Goal: Book appointment/travel/reservation

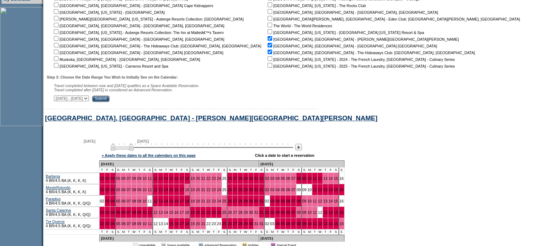
scroll to position [218, 0]
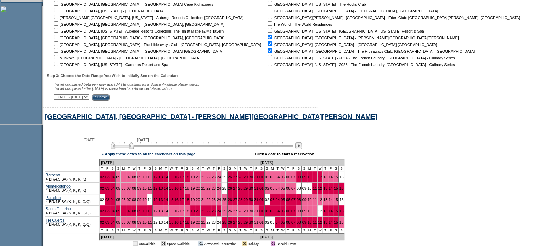
click at [300, 149] on img at bounding box center [298, 145] width 7 height 7
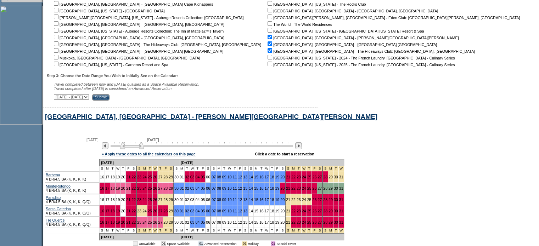
click at [300, 149] on img at bounding box center [298, 145] width 7 height 7
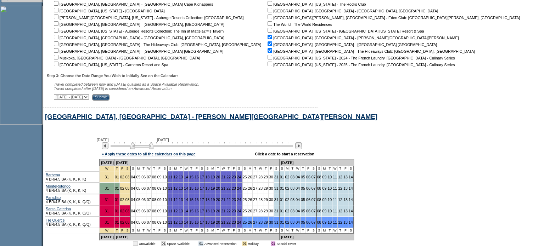
click at [300, 149] on img at bounding box center [298, 145] width 7 height 7
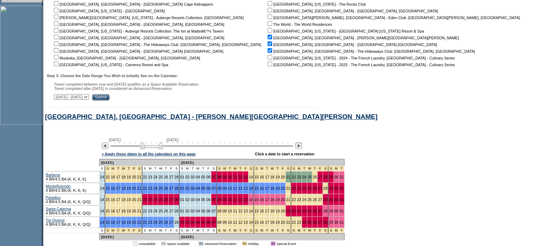
click at [300, 149] on img at bounding box center [298, 145] width 7 height 7
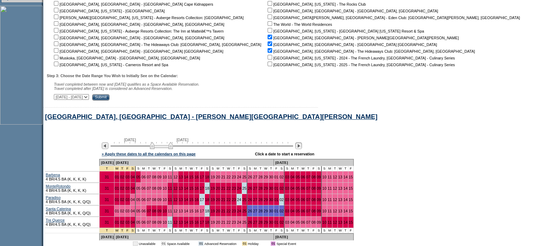
click at [300, 149] on img at bounding box center [298, 145] width 7 height 7
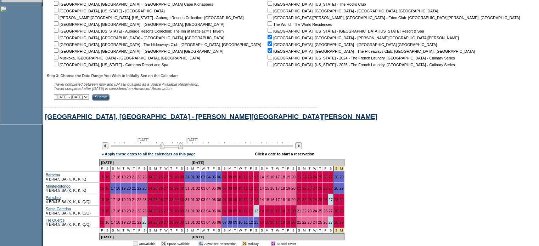
click at [300, 149] on img at bounding box center [298, 145] width 7 height 7
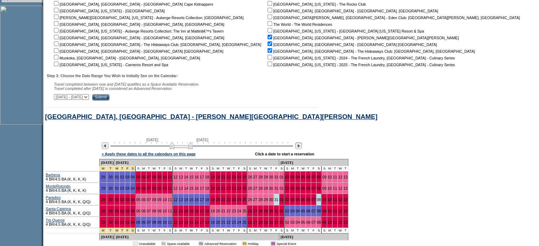
click at [299, 149] on img at bounding box center [298, 145] width 7 height 7
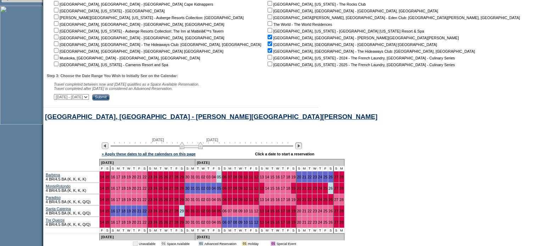
click at [299, 149] on img at bounding box center [298, 145] width 7 height 7
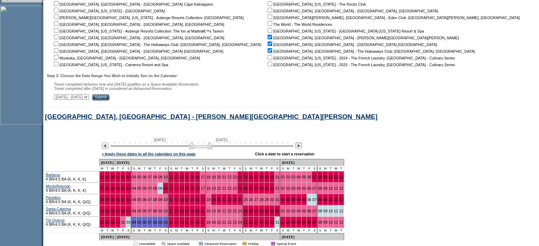
click at [299, 149] on img at bounding box center [298, 145] width 7 height 7
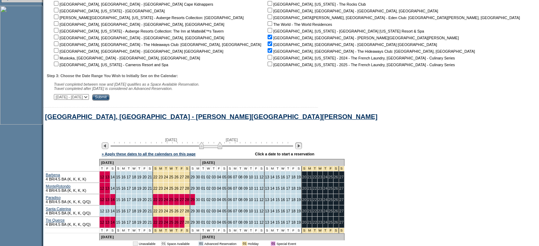
click at [299, 149] on img at bounding box center [298, 145] width 7 height 7
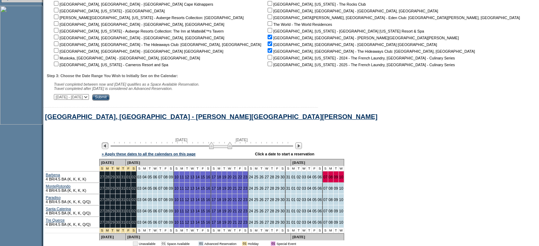
click at [108, 148] on img at bounding box center [105, 145] width 7 height 7
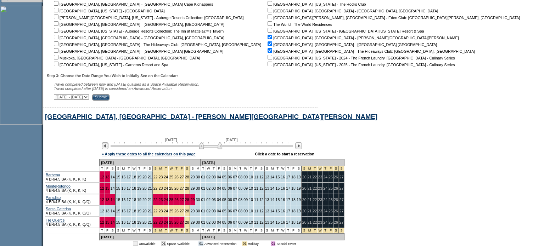
click at [108, 147] on img at bounding box center [105, 145] width 7 height 7
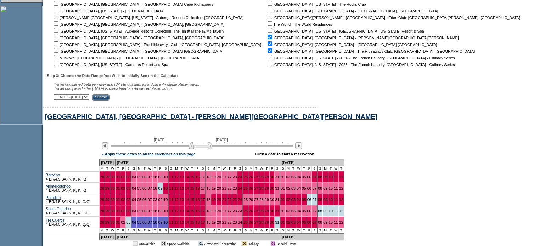
click at [108, 147] on img at bounding box center [105, 145] width 7 height 7
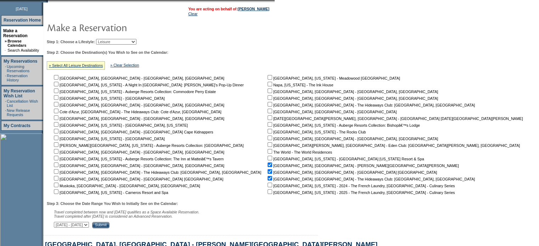
scroll to position [142, 0]
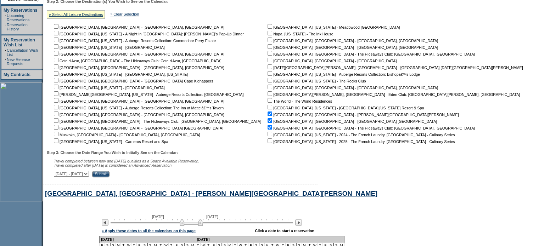
click at [267, 41] on input "checkbox" at bounding box center [269, 40] width 5 height 5
checkbox input "true"
click at [109, 175] on input "Submit" at bounding box center [100, 174] width 17 height 6
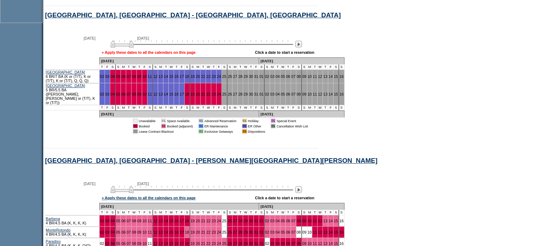
scroll to position [319, 0]
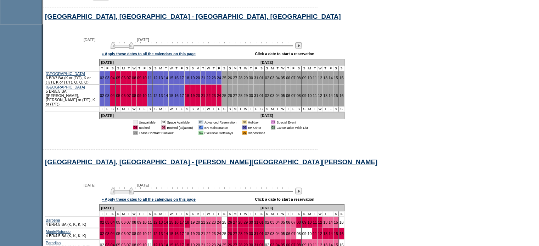
click at [302, 49] on img at bounding box center [298, 45] width 7 height 7
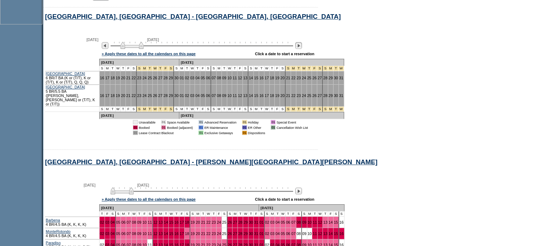
click at [302, 49] on img at bounding box center [298, 45] width 7 height 7
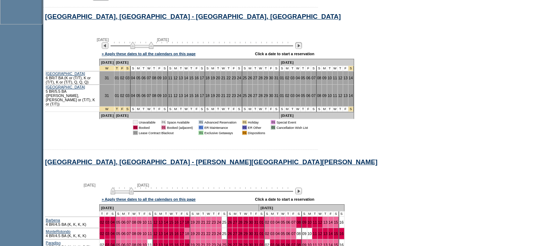
click at [302, 49] on img at bounding box center [298, 45] width 7 height 7
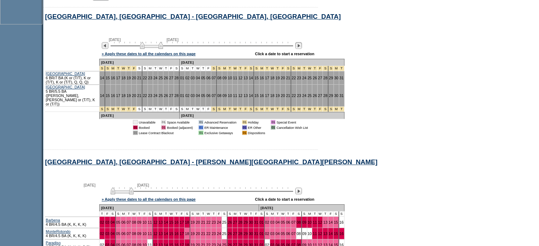
click at [302, 49] on img at bounding box center [298, 45] width 7 height 7
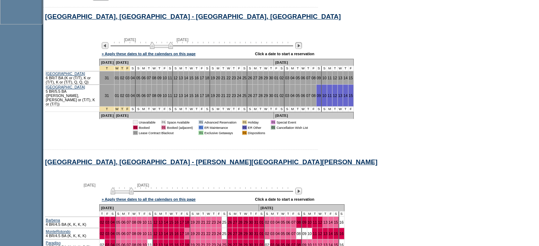
click at [302, 49] on img at bounding box center [298, 45] width 7 height 7
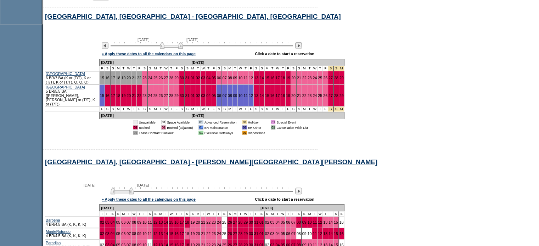
click at [302, 49] on img at bounding box center [298, 45] width 7 height 7
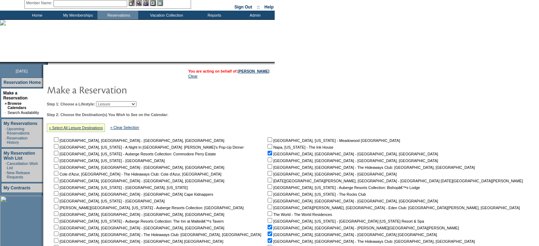
scroll to position [0, 0]
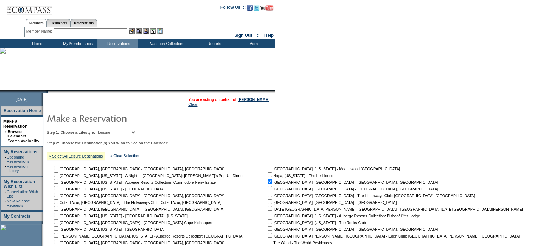
click at [78, 31] on input "text" at bounding box center [90, 31] width 74 height 7
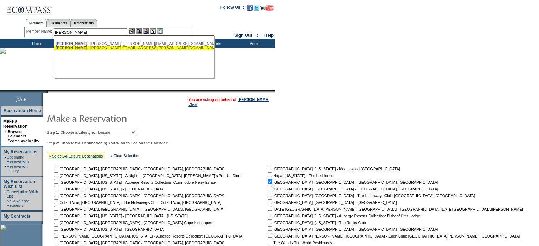
click at [76, 48] on div "[PERSON_NAME] i, [PERSON_NAME] ([EMAIL_ADDRESS][PERSON_NAME][DOMAIN_NAME])" at bounding box center [134, 48] width 156 height 4
type input "[PERSON_NAME] ([EMAIL_ADDRESS][PERSON_NAME][DOMAIN_NAME])"
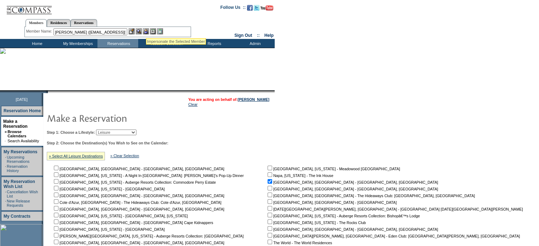
click at [147, 29] on img at bounding box center [146, 31] width 6 height 6
click at [140, 30] on img at bounding box center [139, 31] width 6 height 6
